Goal: Task Accomplishment & Management: Manage account settings

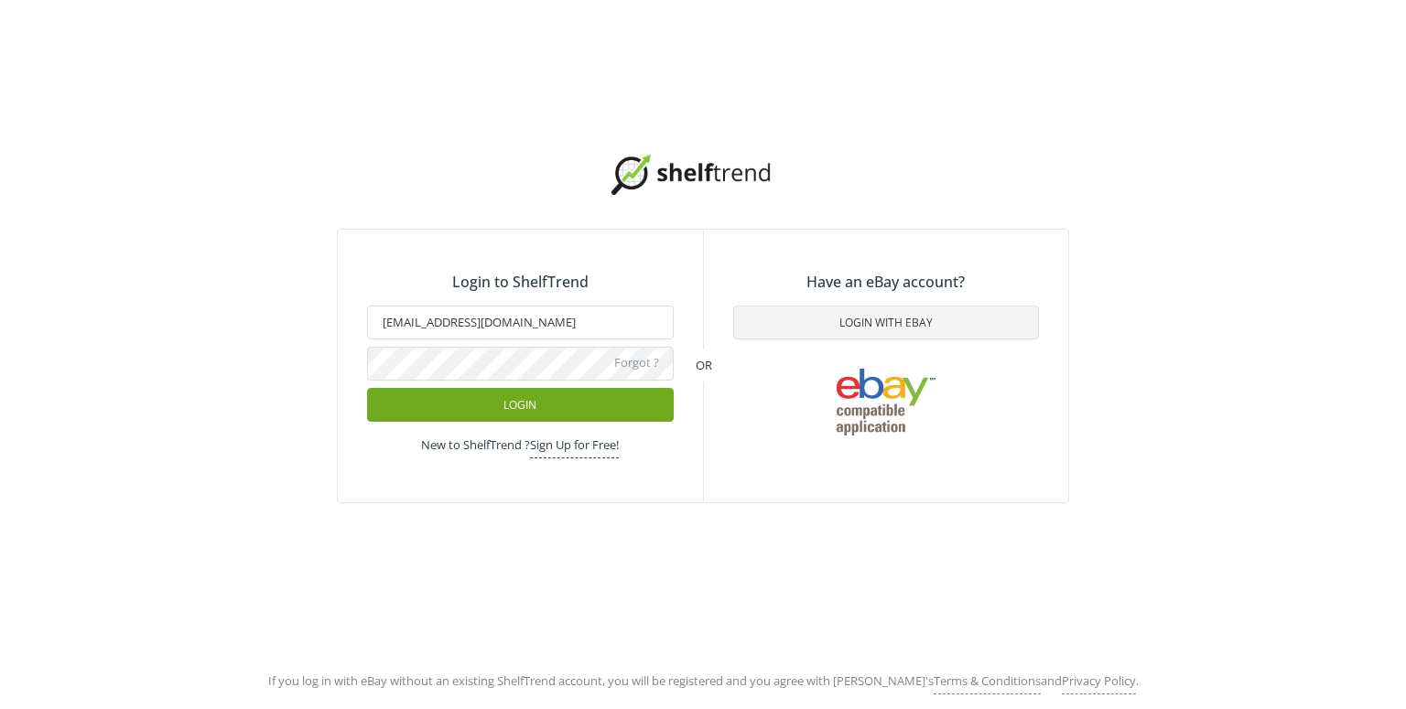
click at [481, 400] on button "Login" at bounding box center [520, 405] width 307 height 34
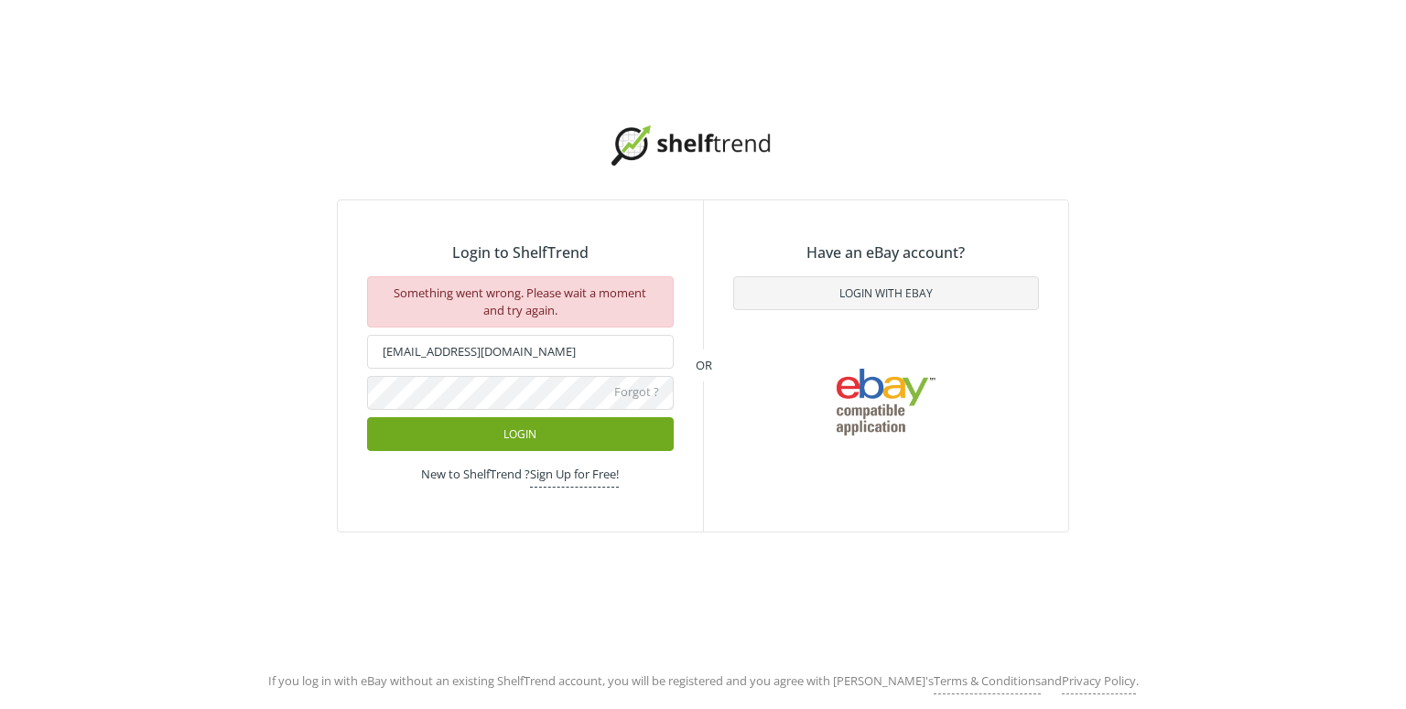
click at [557, 430] on button "Login" at bounding box center [520, 434] width 307 height 34
click at [498, 437] on button "Login" at bounding box center [520, 434] width 307 height 34
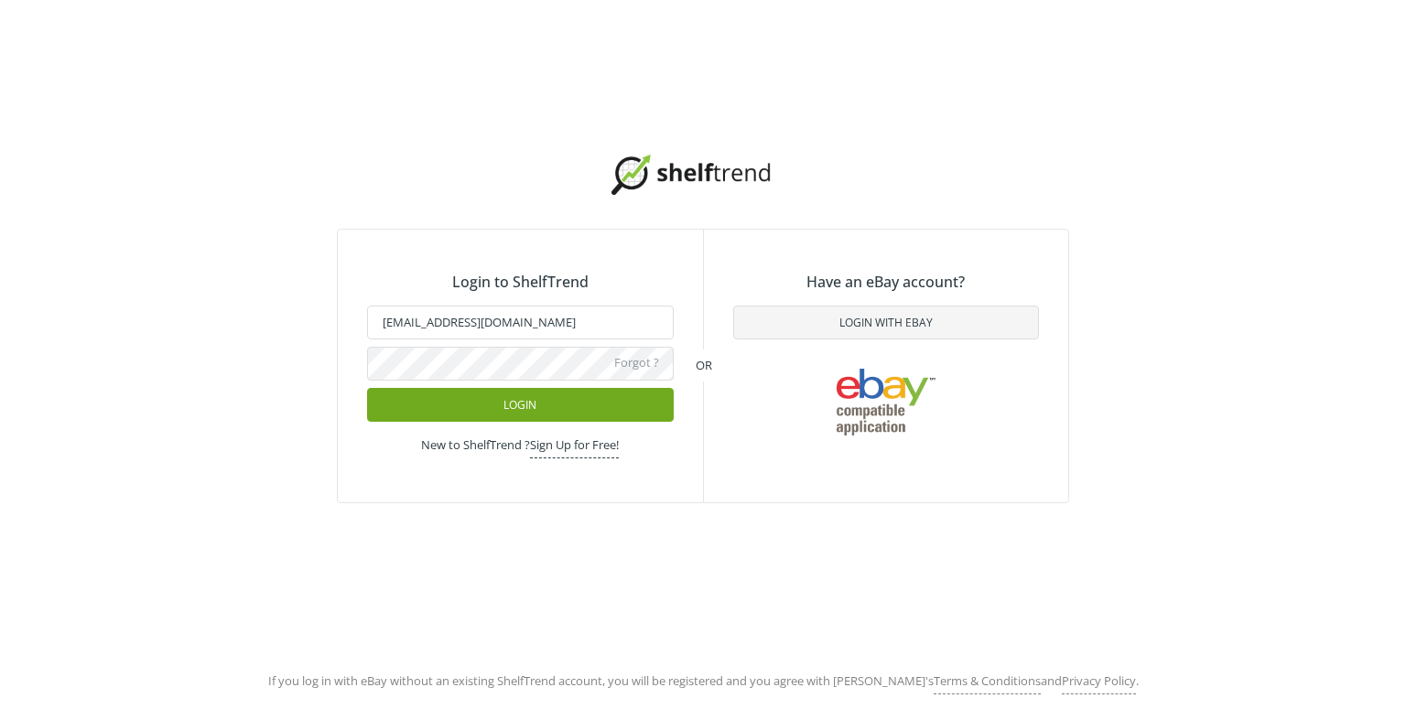
click at [629, 401] on button "Login" at bounding box center [520, 405] width 307 height 34
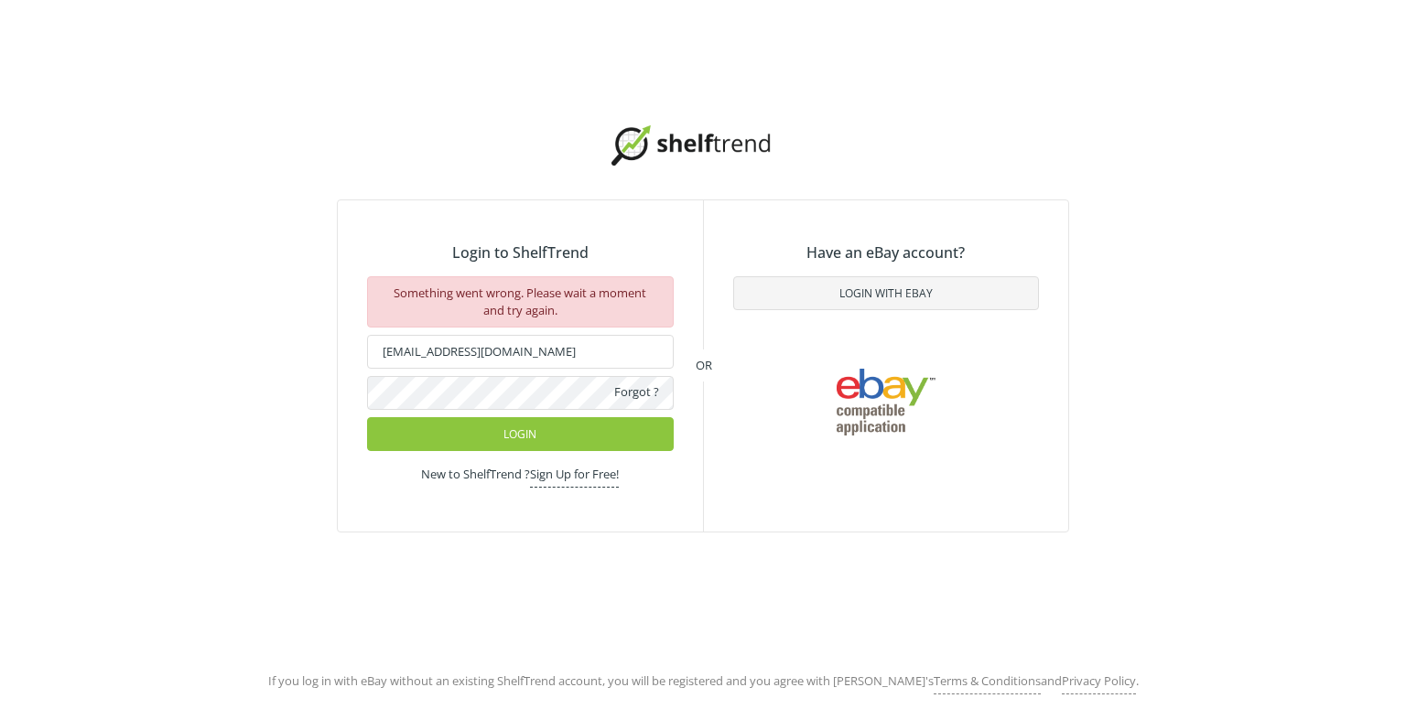
click at [635, 390] on link "Forgot ?" at bounding box center [636, 394] width 45 height 21
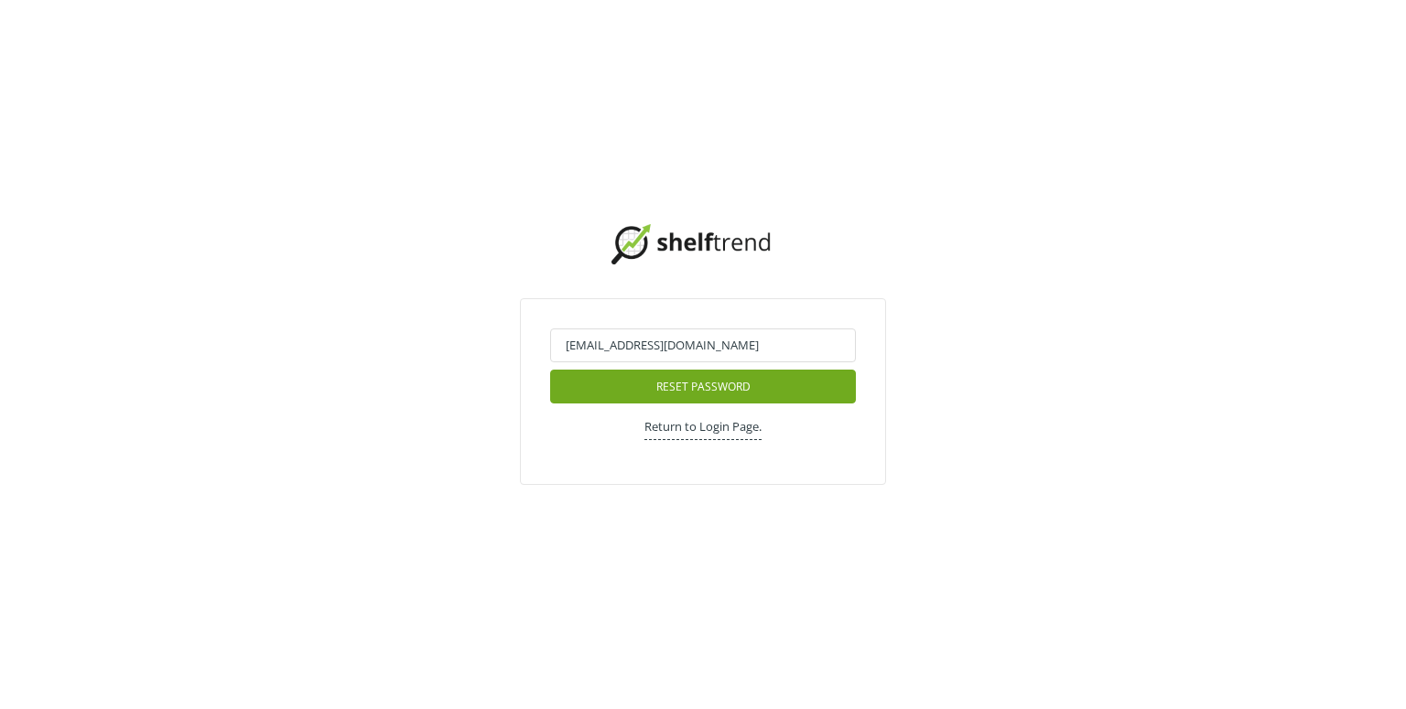
click at [667, 384] on span "Reset Password" at bounding box center [703, 387] width 94 height 16
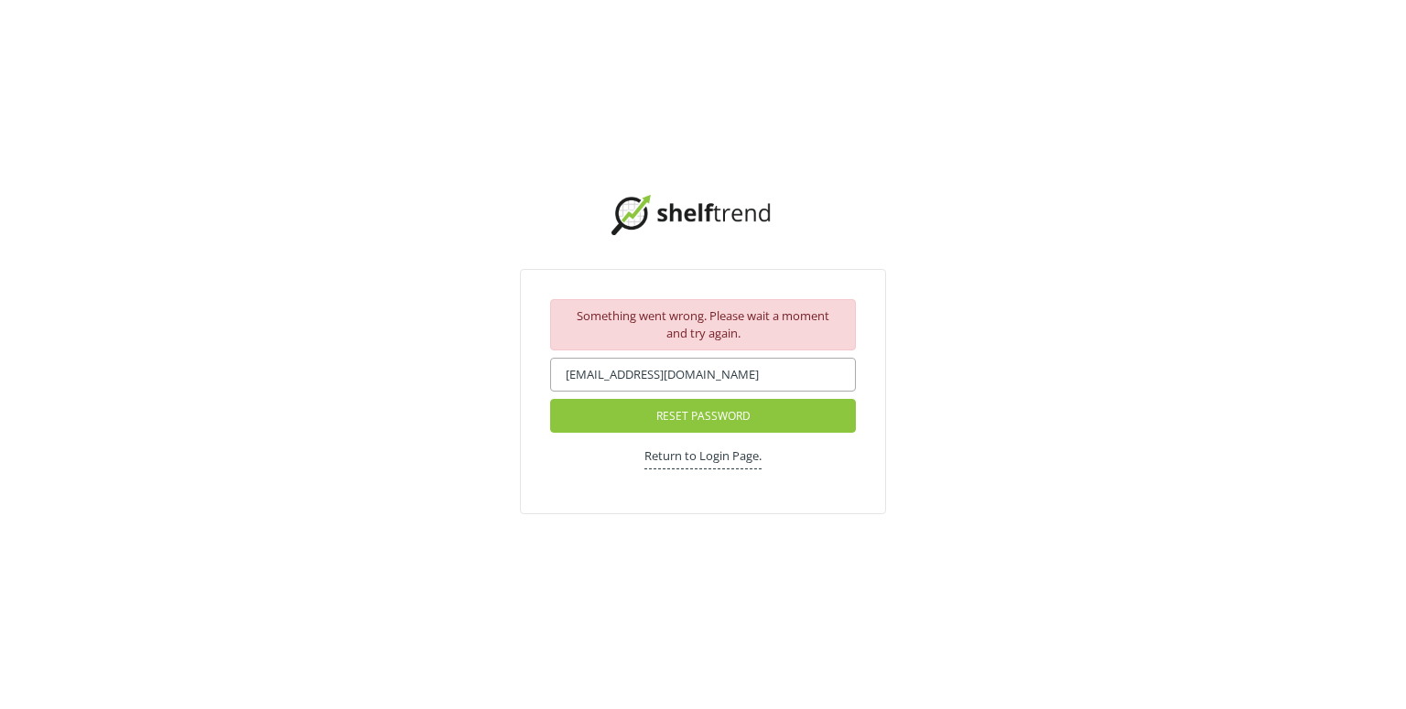
click at [672, 372] on input "[EMAIL_ADDRESS][DOMAIN_NAME]" at bounding box center [703, 375] width 306 height 34
click at [699, 416] on span "Reset Password" at bounding box center [703, 416] width 94 height 16
click at [679, 457] on link "Return to Login Page." at bounding box center [702, 459] width 117 height 22
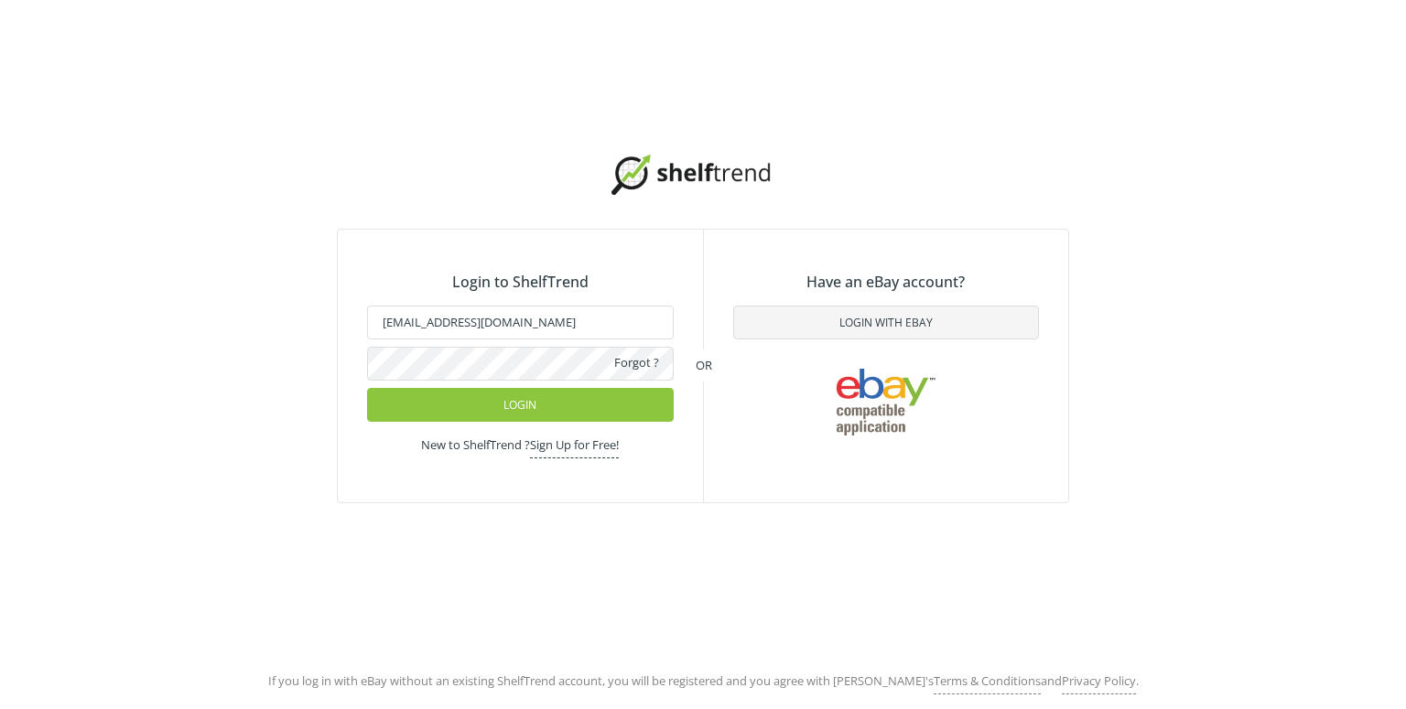
click at [639, 363] on link "Forgot ?" at bounding box center [636, 364] width 45 height 21
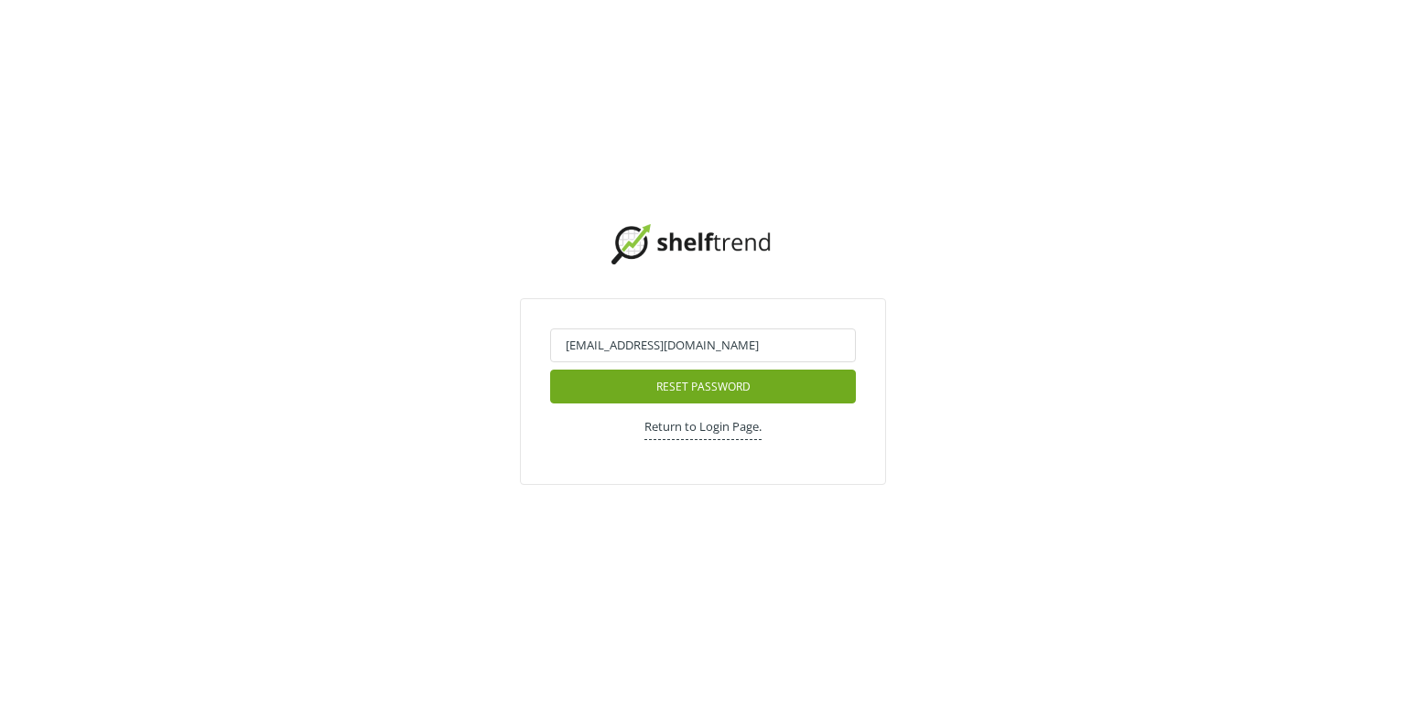
click at [654, 384] on button "Reset Password" at bounding box center [703, 387] width 306 height 34
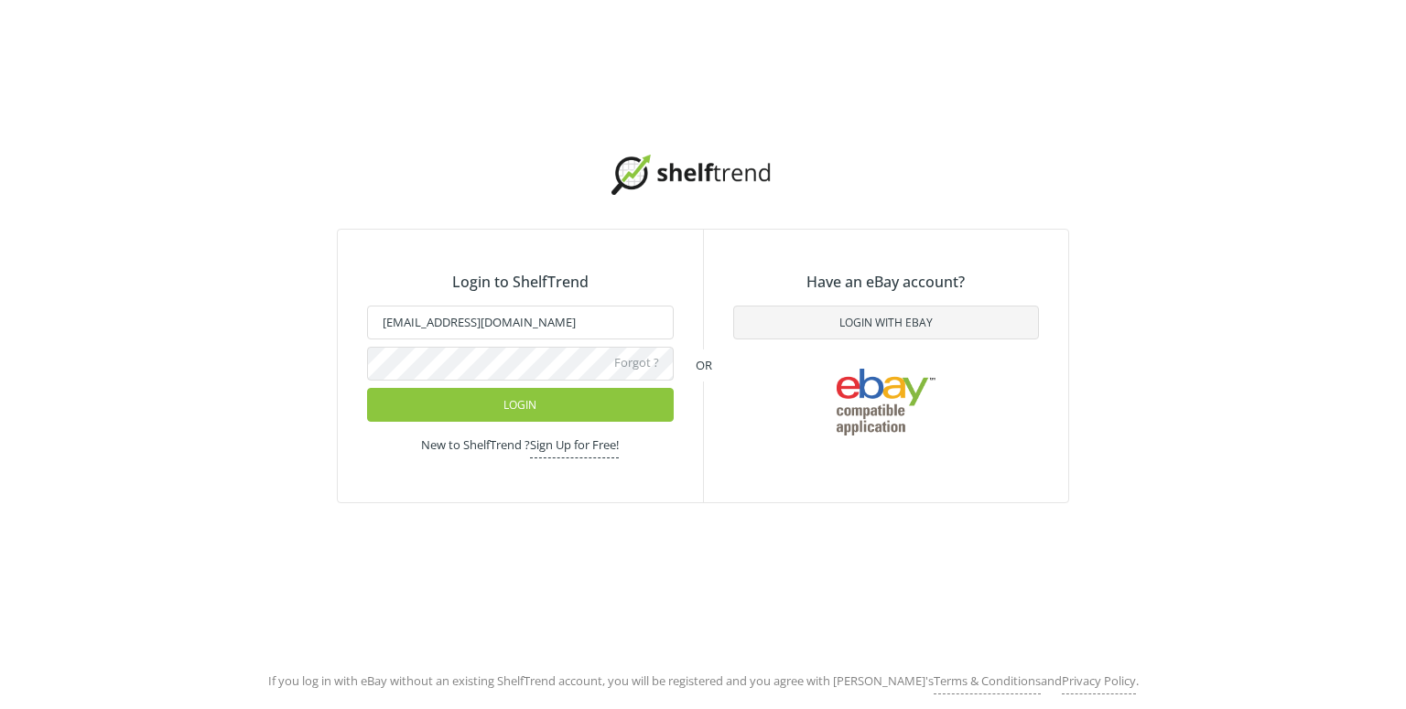
click at [105, 101] on div "Login to ShelfTrend [EMAIL_ADDRESS][DOMAIN_NAME] Forgot ? Login New to ShelfTre…" at bounding box center [703, 329] width 1406 height 658
